Goal: Subscribe to service/newsletter

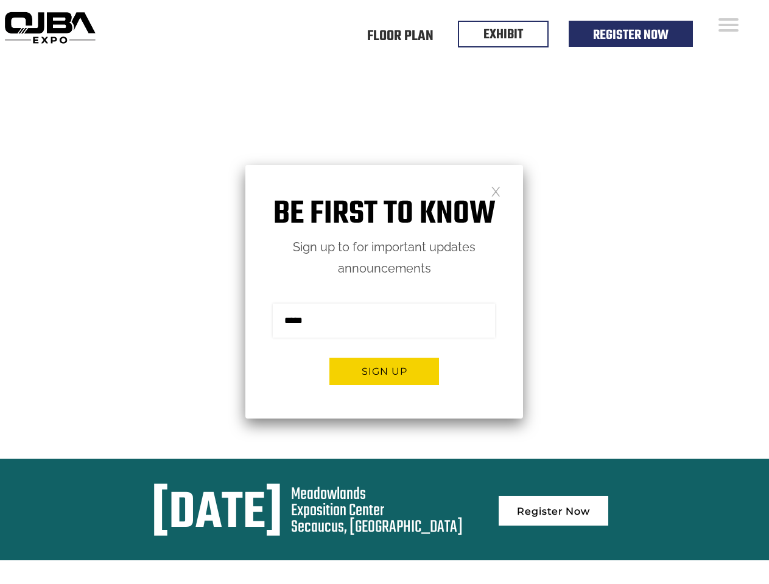
click at [384, 292] on form "Sign me up for the newsletter! ******* Sign up" at bounding box center [384, 348] width 278 height 139
click at [384, 371] on button "Sign up" at bounding box center [384, 371] width 110 height 27
click at [384, 292] on form "Sign me up for the newsletter! ******* Sign up" at bounding box center [384, 348] width 278 height 139
click at [384, 371] on button "Sign up" at bounding box center [384, 371] width 110 height 27
